Goal: Task Accomplishment & Management: Complete application form

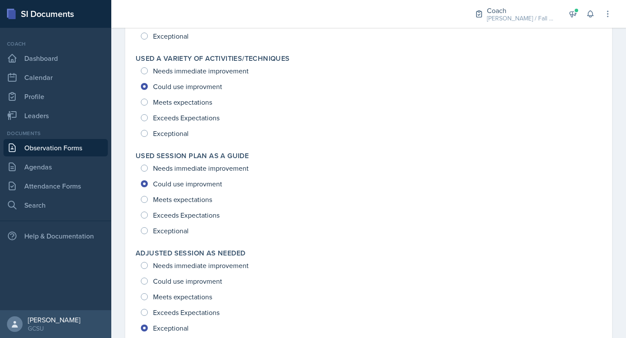
scroll to position [1190, 0]
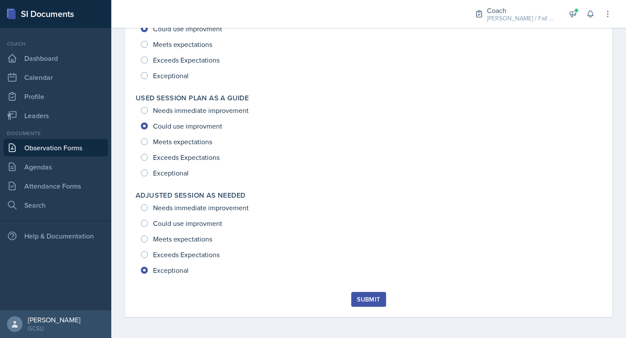
click at [370, 300] on div "Submit" at bounding box center [368, 299] width 23 height 7
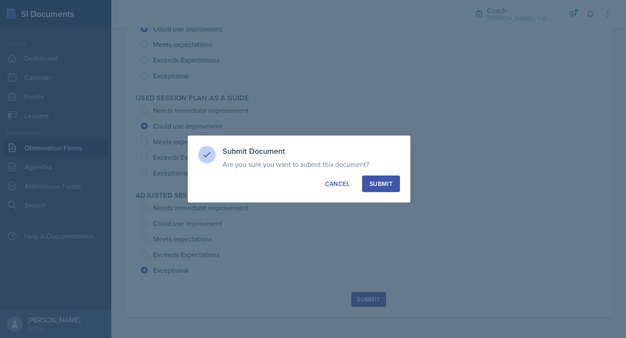
click at [370, 186] on div "Submit" at bounding box center [381, 184] width 23 height 9
radio input "true"
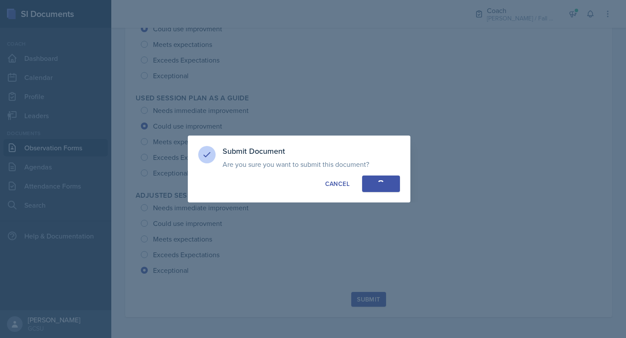
radio input "true"
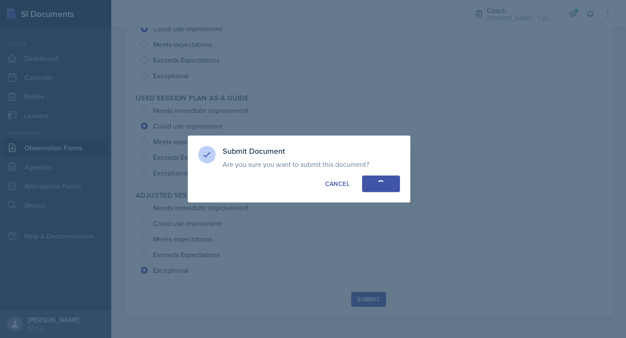
radio input "true"
